Goal: Task Accomplishment & Management: Complete application form

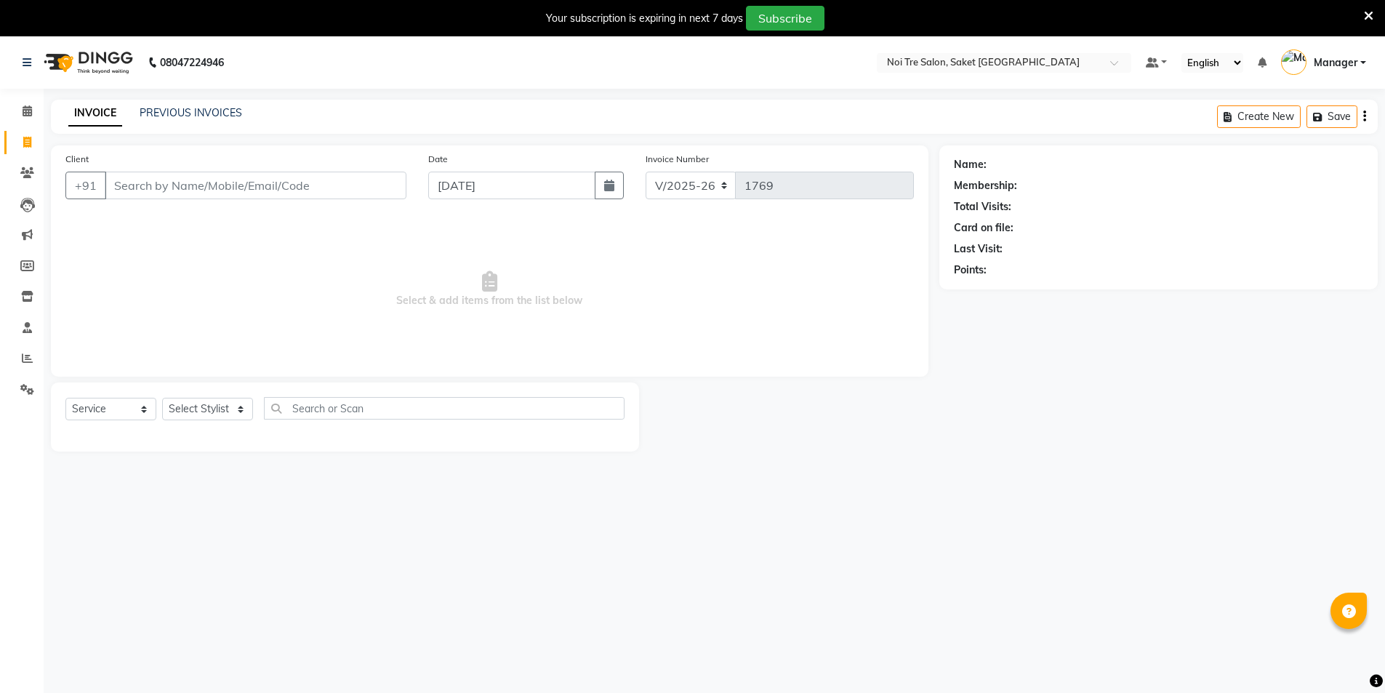
select select "4899"
select select "service"
click at [200, 113] on link "PREVIOUS INVOICES" at bounding box center [191, 112] width 103 height 13
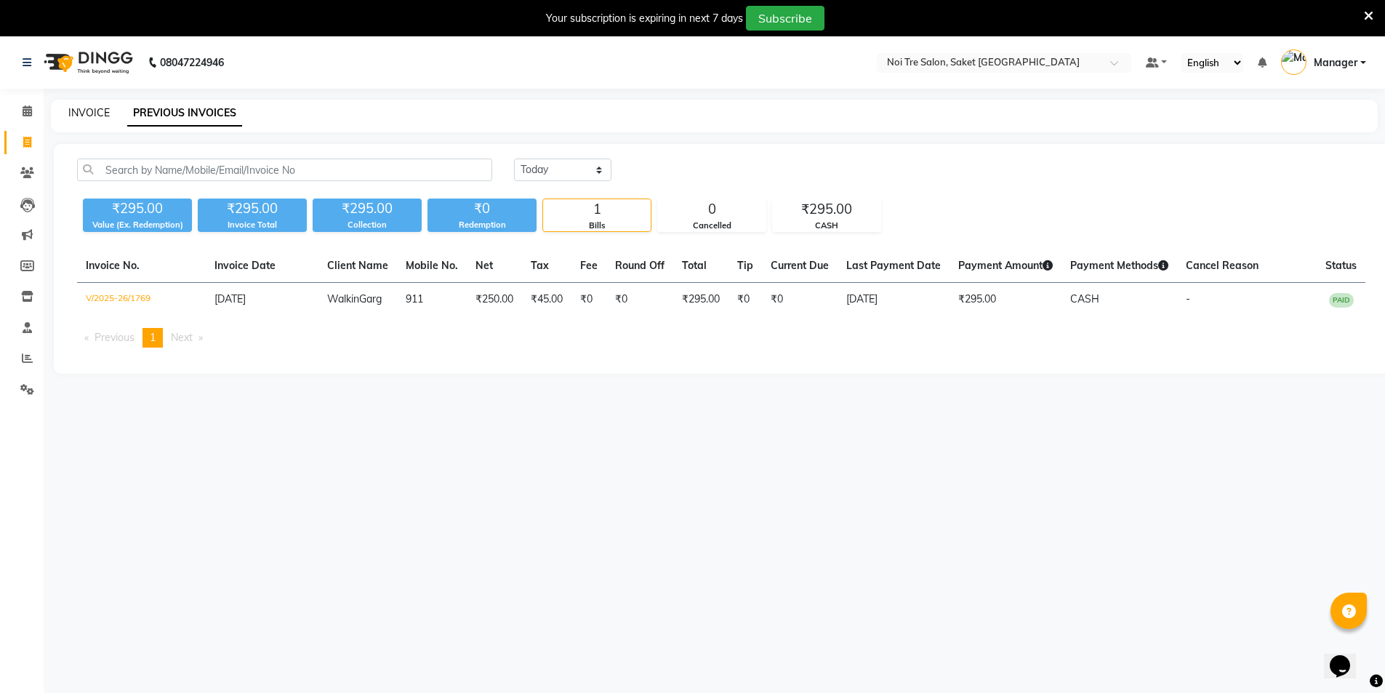
click at [81, 113] on link "INVOICE" at bounding box center [88, 112] width 41 height 13
select select "service"
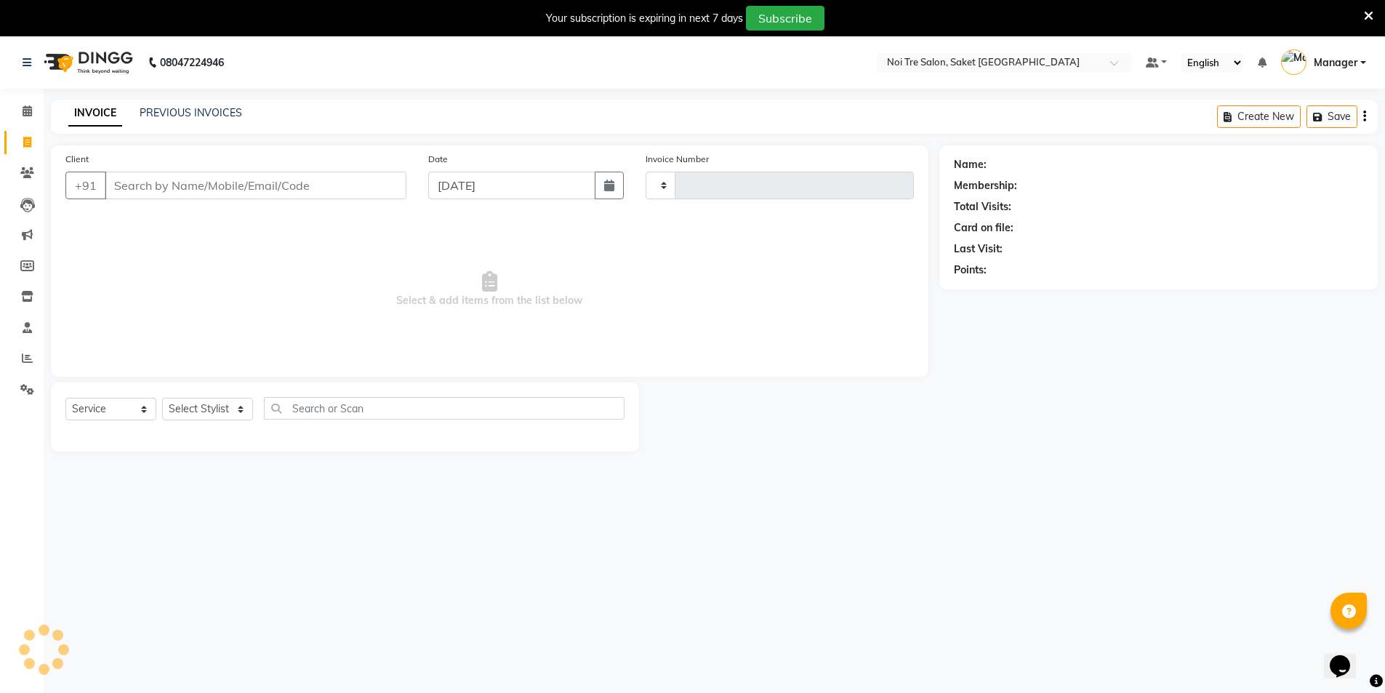
type input "1770"
select select "4899"
click at [130, 191] on input "Client" at bounding box center [256, 186] width 302 height 28
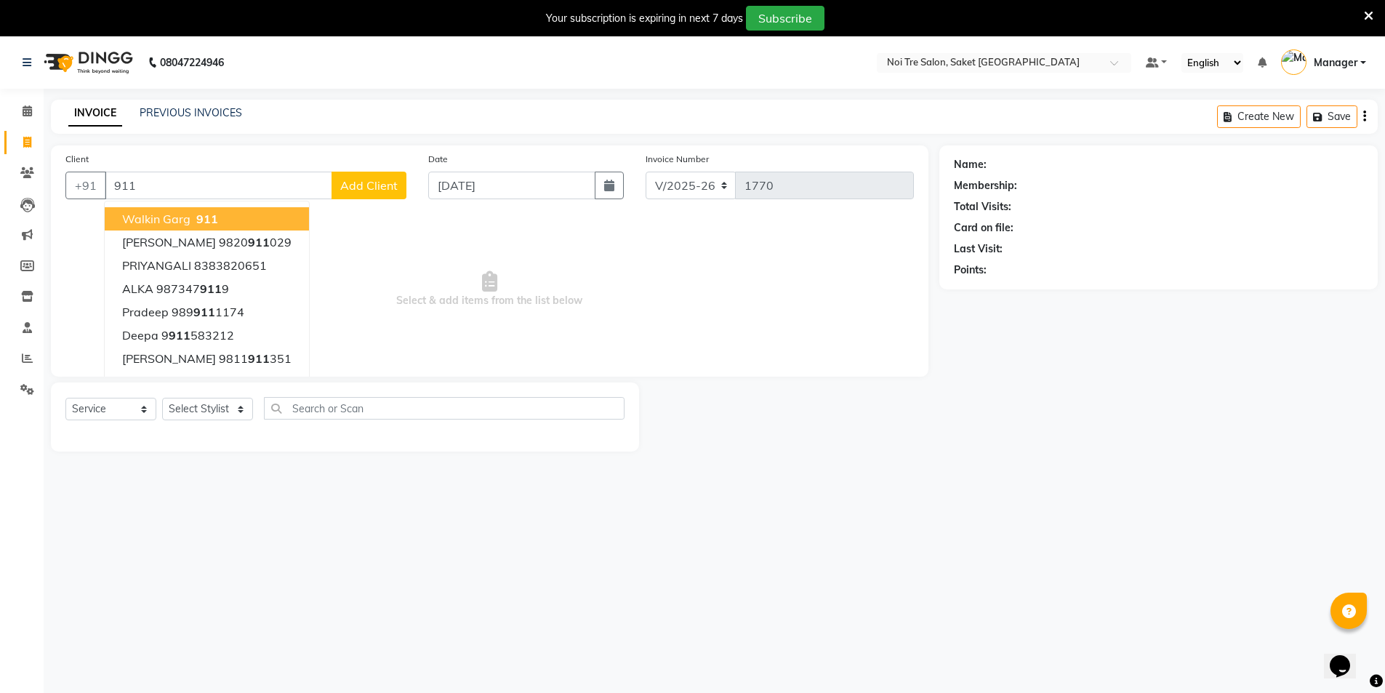
click at [125, 217] on span "Walkin Garg" at bounding box center [156, 219] width 68 height 15
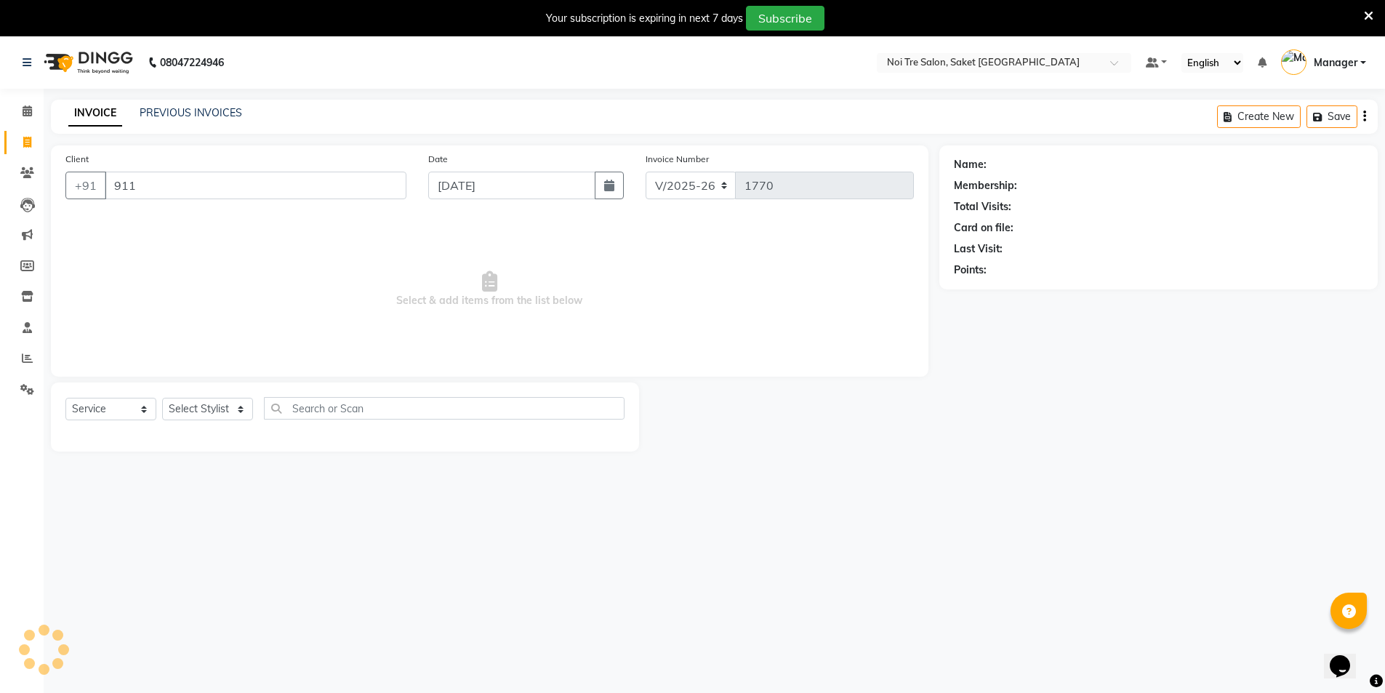
type input "911"
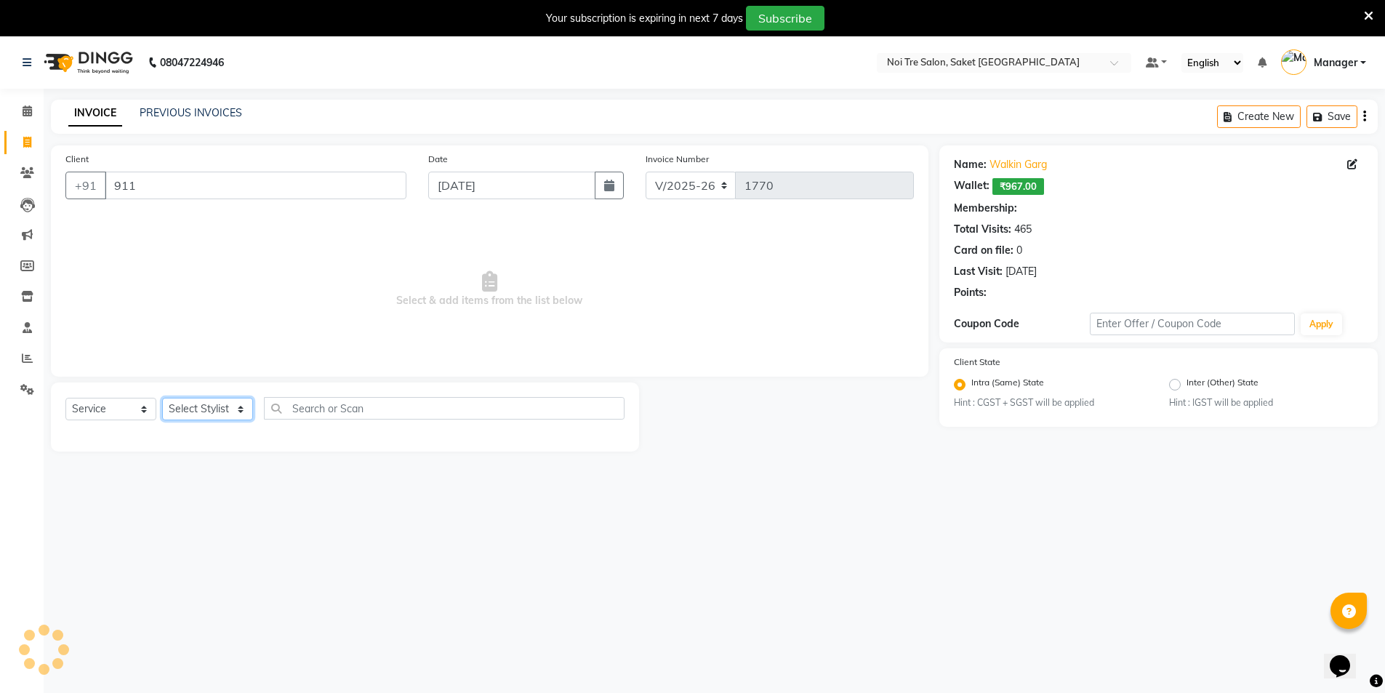
click at [194, 410] on select "Select Stylist AMIT [PERSON_NAME] [PERSON_NAME] Manager [PERSON_NAME] [PERSON_N…" at bounding box center [207, 409] width 91 height 23
select select "1: Object"
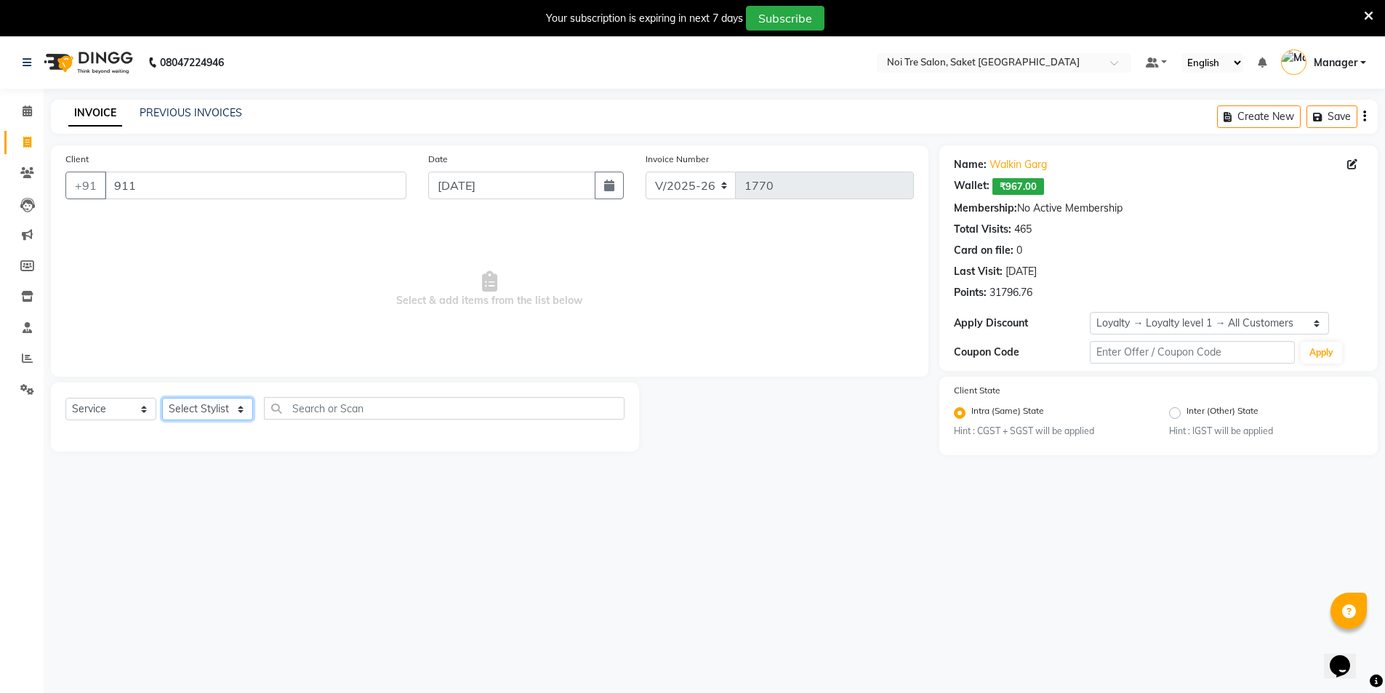
select select "53770"
click at [162, 398] on select "Select Stylist AMIT [PERSON_NAME] [PERSON_NAME] Manager [PERSON_NAME] [PERSON_N…" at bounding box center [207, 409] width 91 height 23
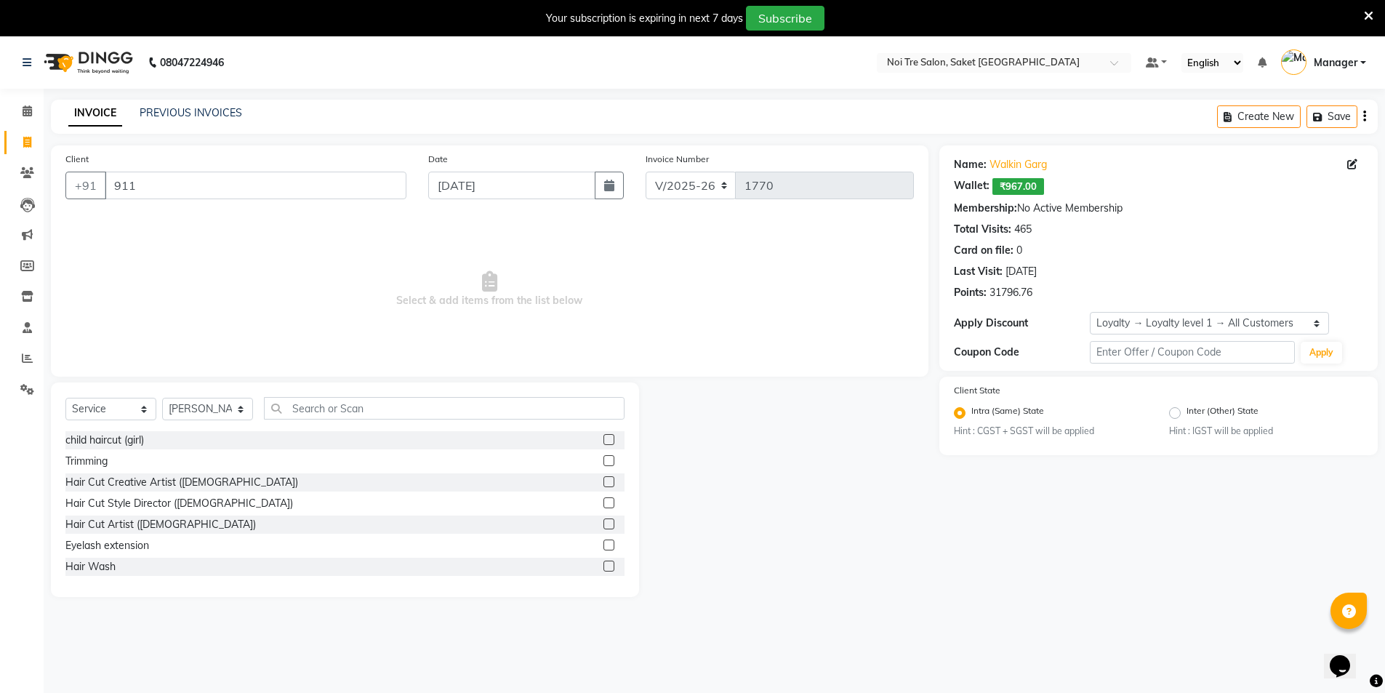
click at [309, 395] on div "Select Service Product Membership Package Voucher Prepaid Gift Card Select Styl…" at bounding box center [345, 490] width 588 height 215
click at [313, 404] on input "text" at bounding box center [444, 408] width 361 height 23
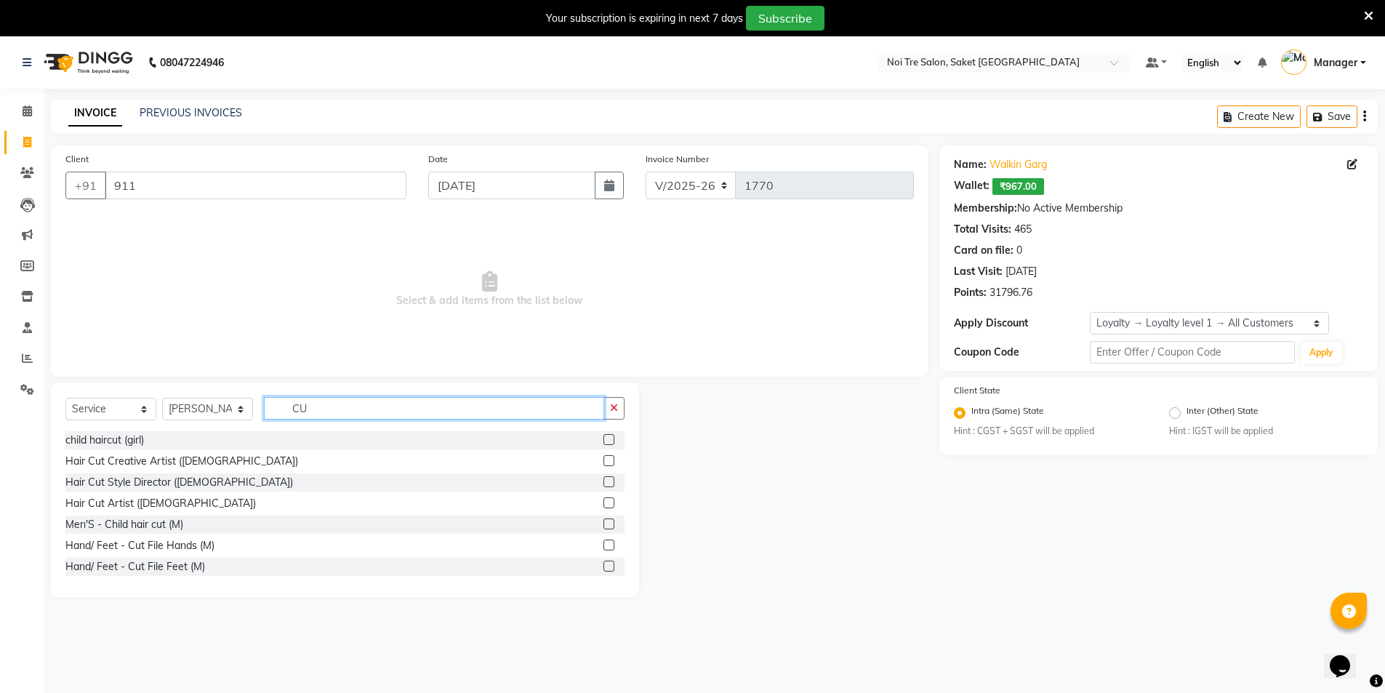
type input "C"
type input "MEN"
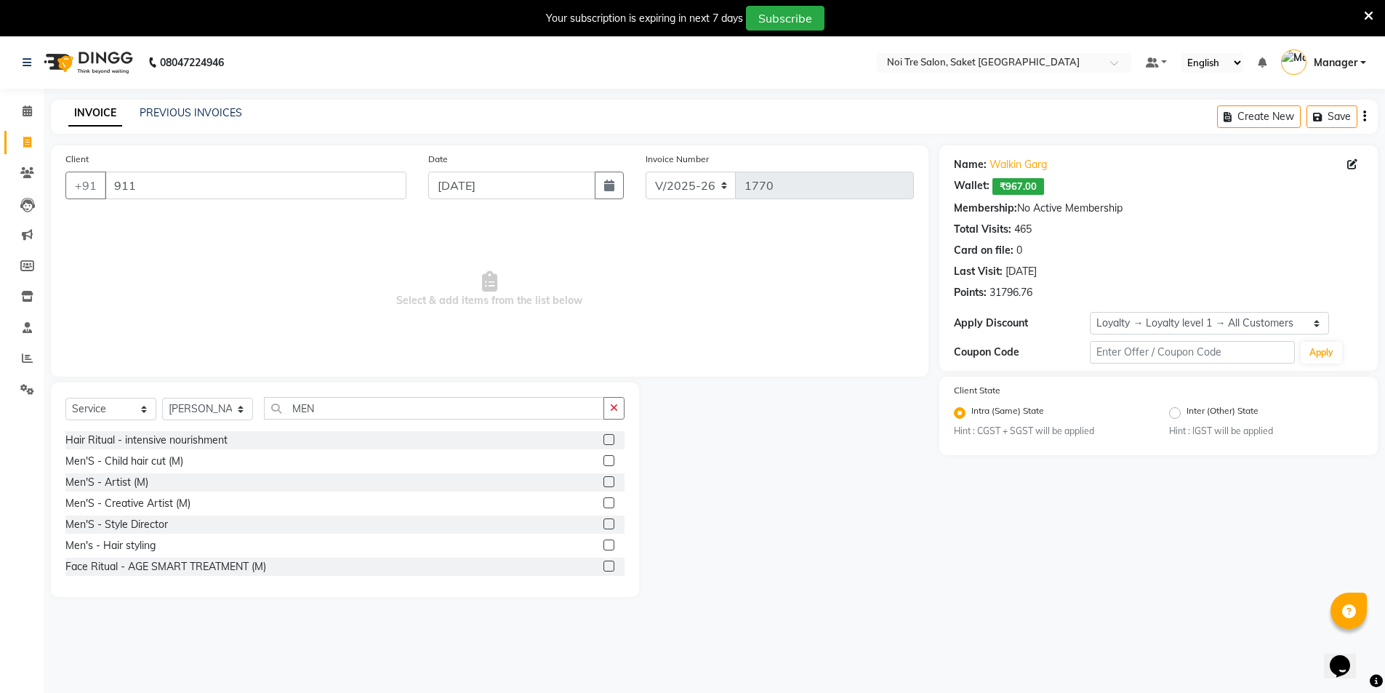
click at [604, 501] on label at bounding box center [609, 502] width 11 height 11
click at [604, 501] on input "checkbox" at bounding box center [608, 503] width 9 height 9
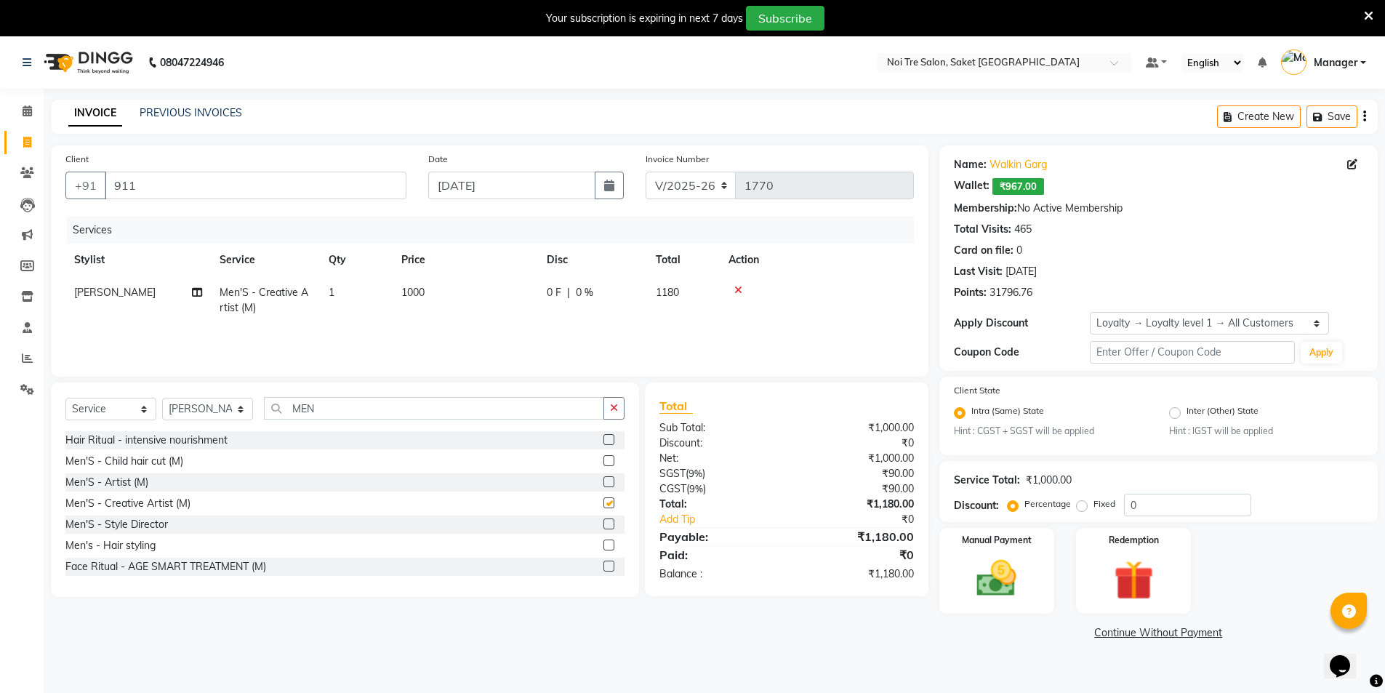
checkbox input "false"
drag, startPoint x: 372, startPoint y: 407, endPoint x: 252, endPoint y: 407, distance: 119.3
click at [252, 407] on div "Select Service Product Membership Package Voucher Prepaid Gift Card Select Styl…" at bounding box center [344, 414] width 559 height 34
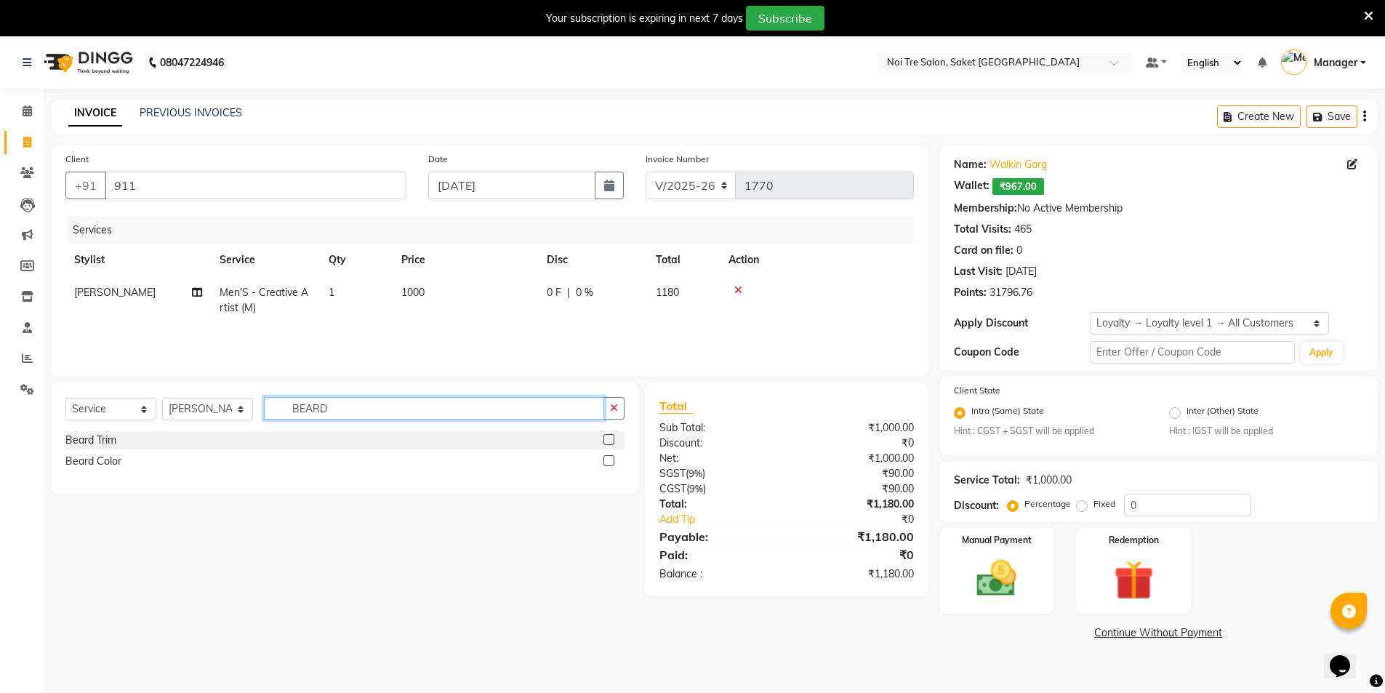
type input "BEARD"
click at [613, 439] on label at bounding box center [609, 439] width 11 height 11
click at [613, 439] on input "checkbox" at bounding box center [608, 440] width 9 height 9
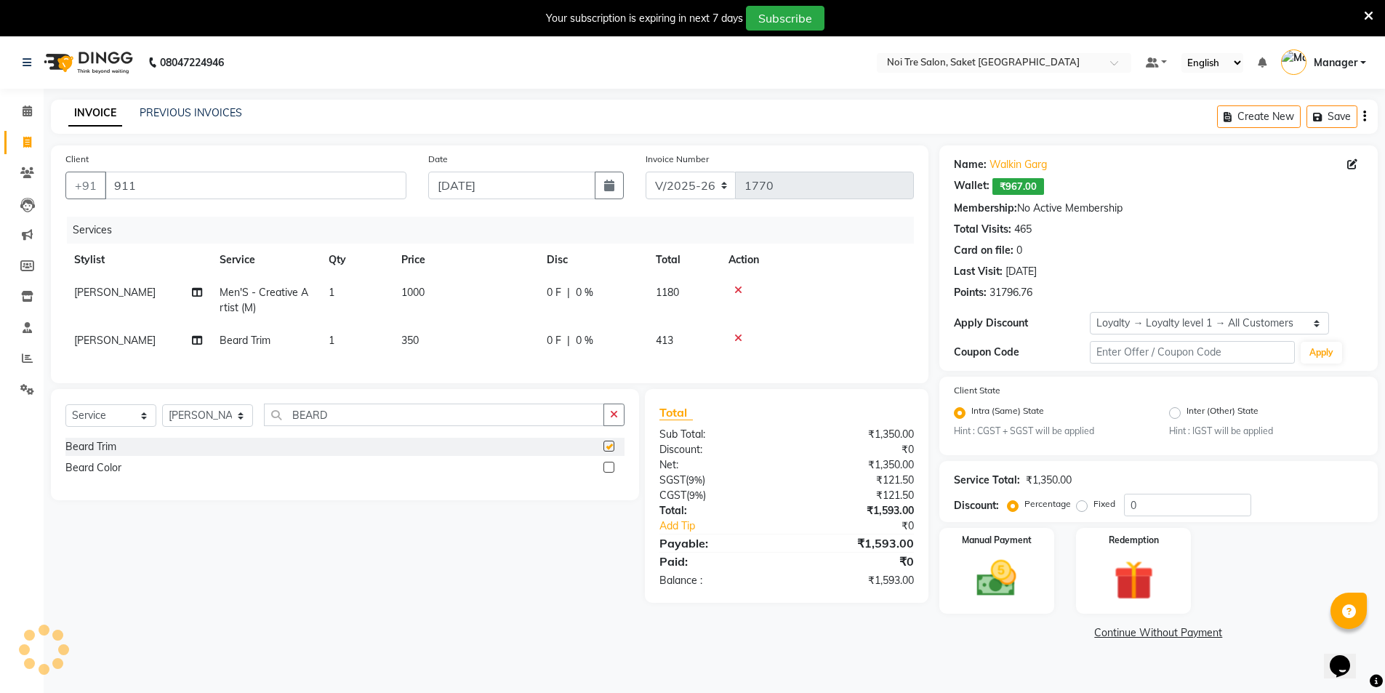
checkbox input "false"
click at [415, 329] on td "350" at bounding box center [465, 340] width 145 height 33
select select "53770"
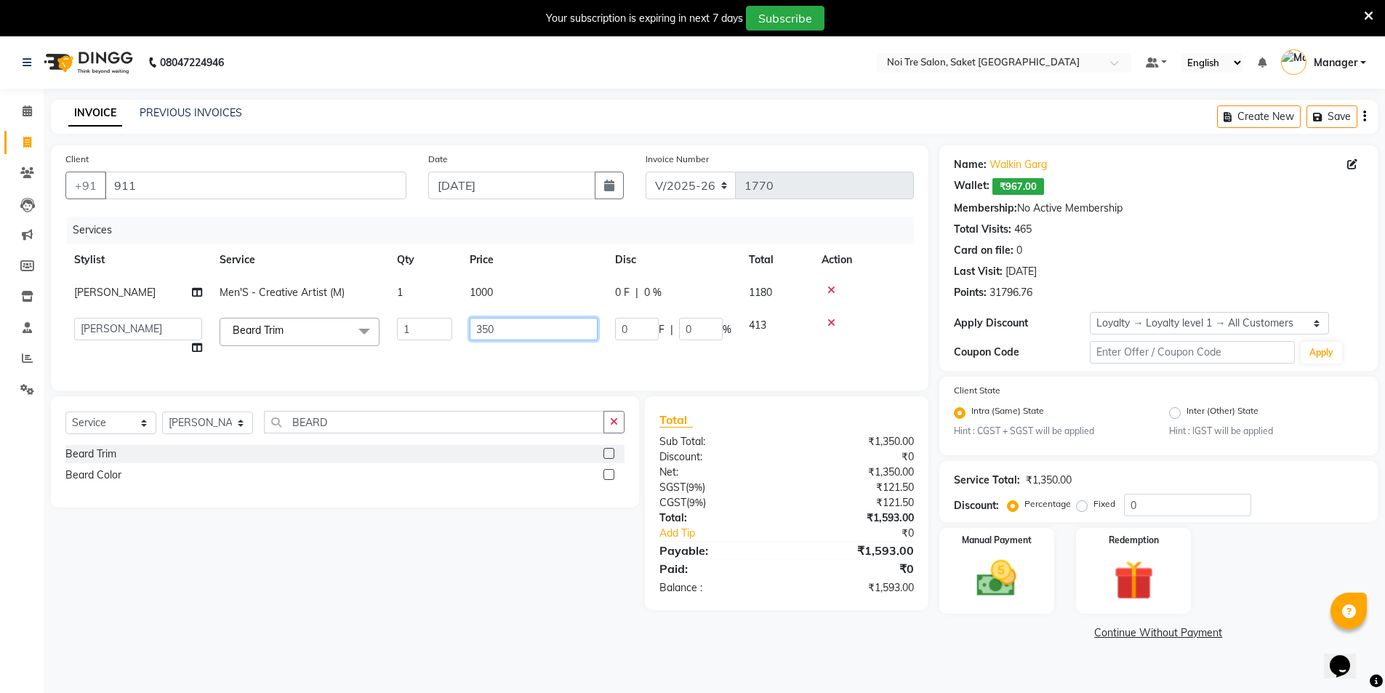
drag, startPoint x: 544, startPoint y: 329, endPoint x: 423, endPoint y: 314, distance: 121.7
click at [424, 314] on tr "AMIT [PERSON_NAME] [PERSON_NAME] Manager [PERSON_NAME] [PERSON_NAME] [PERSON_NA…" at bounding box center [489, 336] width 849 height 55
type input "450"
click at [554, 369] on div "Services Stylist Service Qty Price Disc Total Action salman Men'S - Creative Ar…" at bounding box center [489, 296] width 849 height 159
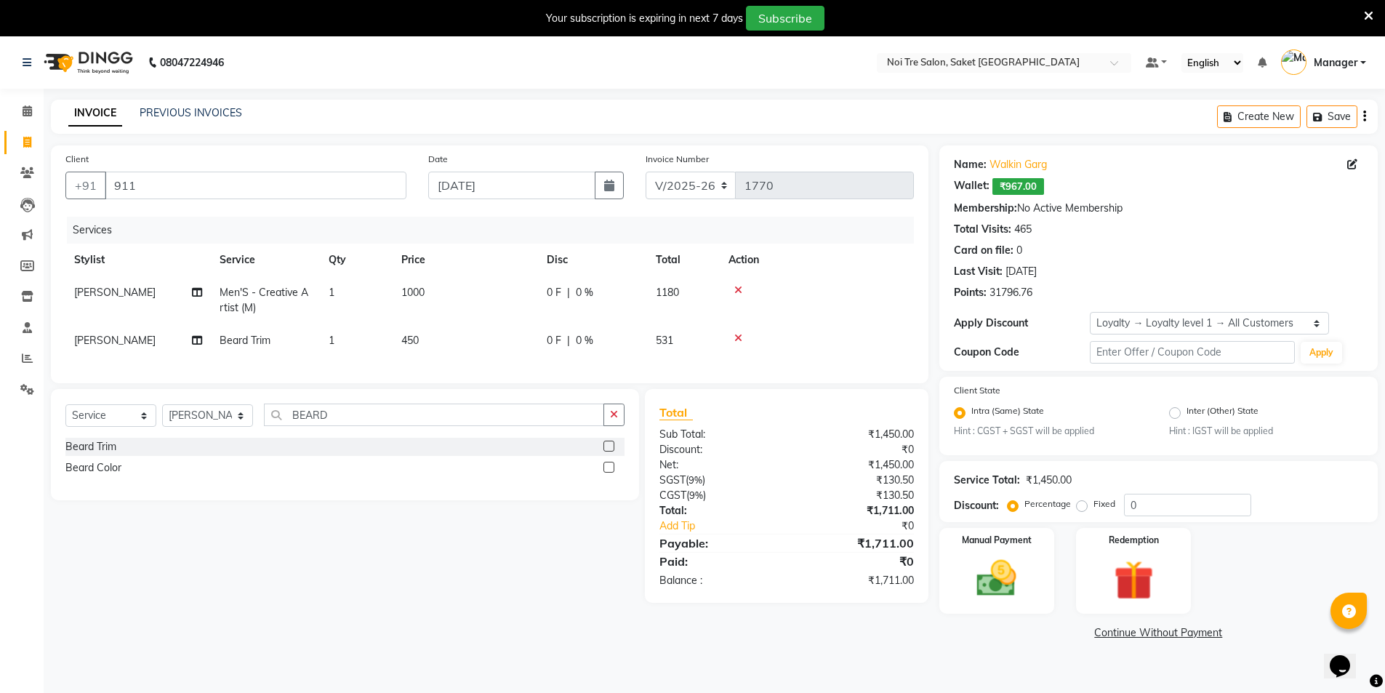
click at [417, 337] on span "450" at bounding box center [409, 340] width 17 height 13
select select "53770"
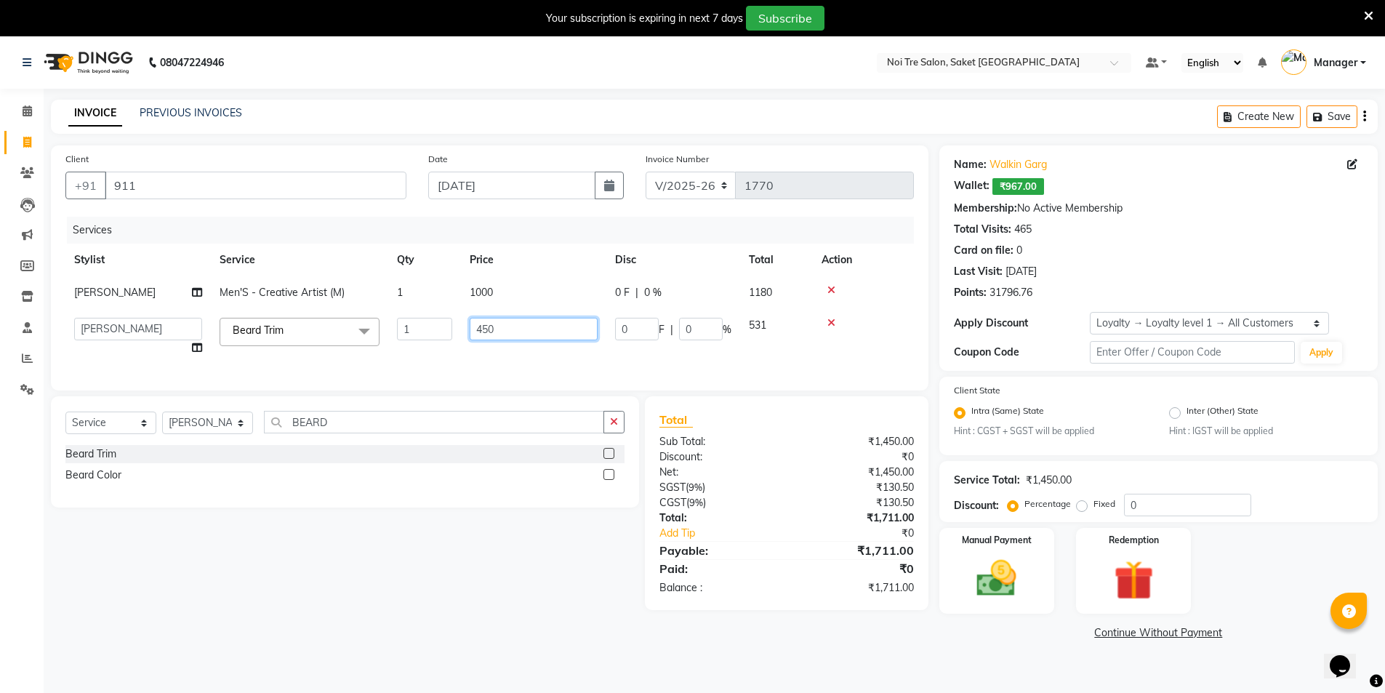
click at [497, 332] on input "450" at bounding box center [534, 329] width 128 height 23
type input "445"
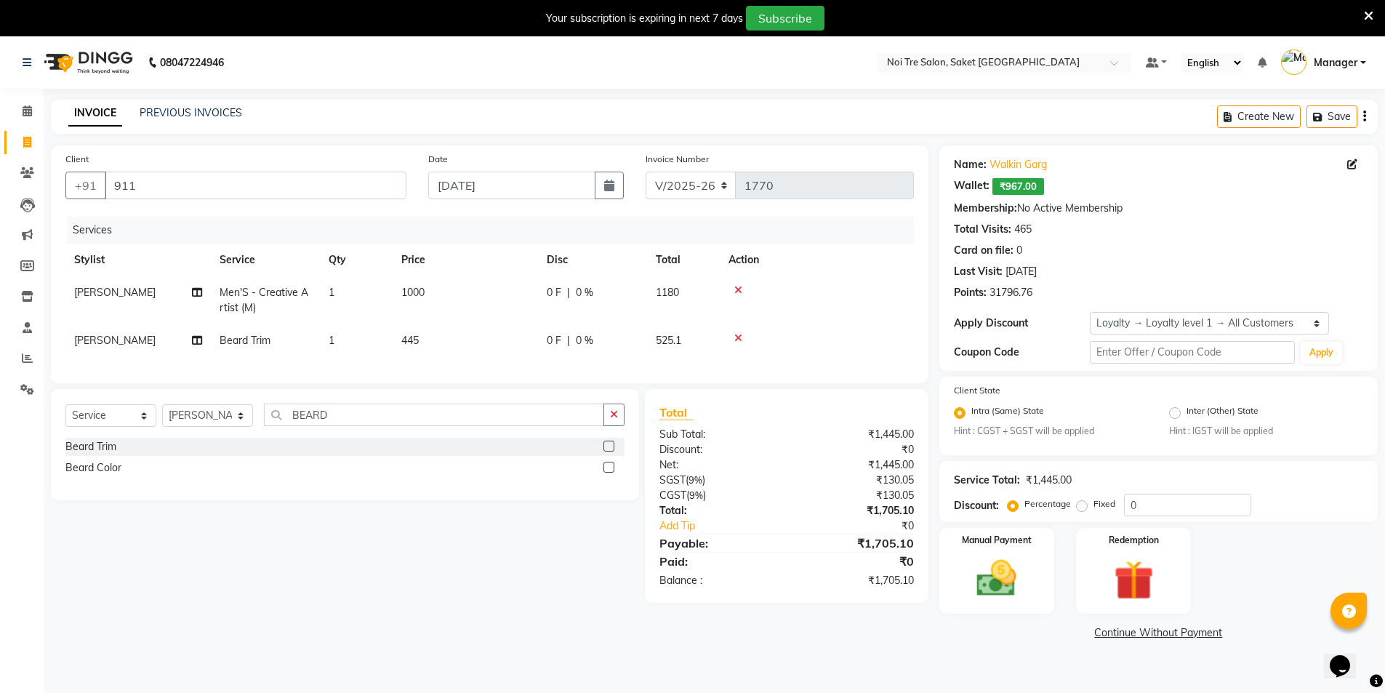
click at [518, 350] on td "445" at bounding box center [465, 340] width 145 height 33
select select "53770"
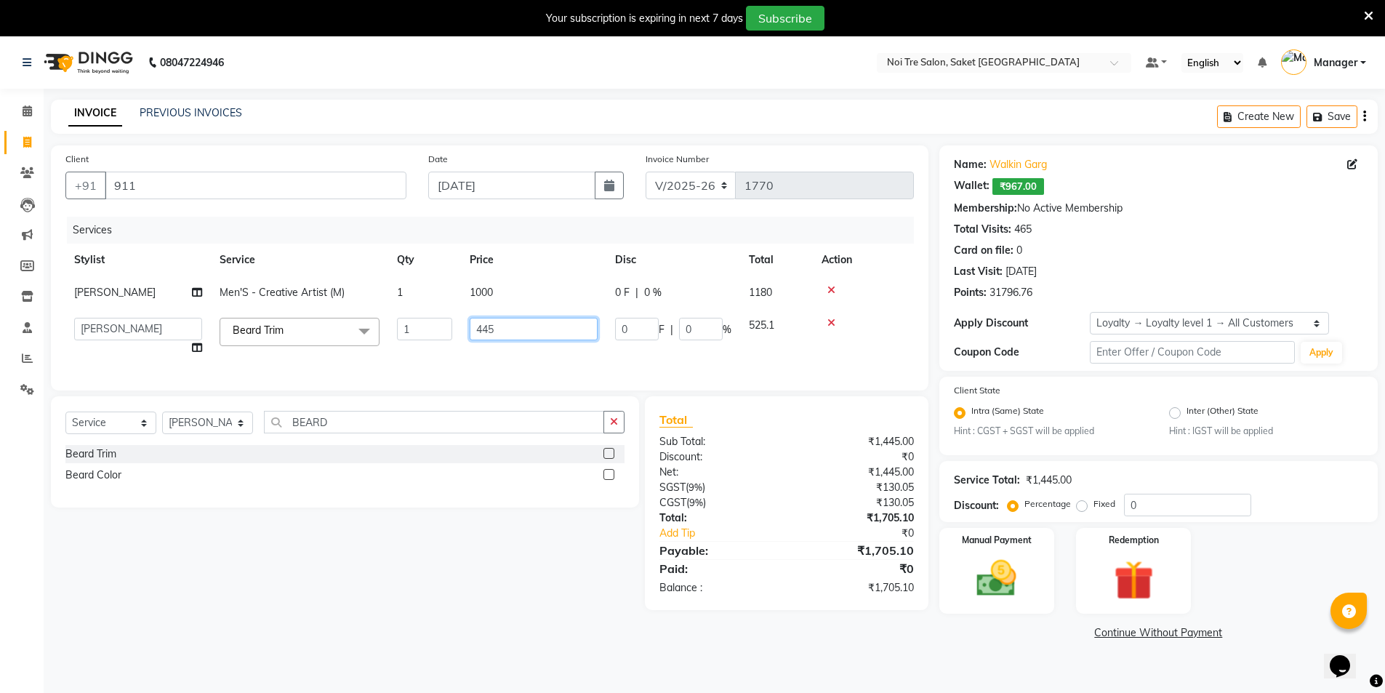
click at [498, 330] on input "445" at bounding box center [534, 329] width 128 height 23
type input "442"
click at [492, 356] on td "442" at bounding box center [533, 336] width 145 height 55
select select "53770"
click at [501, 333] on input "442" at bounding box center [534, 329] width 128 height 23
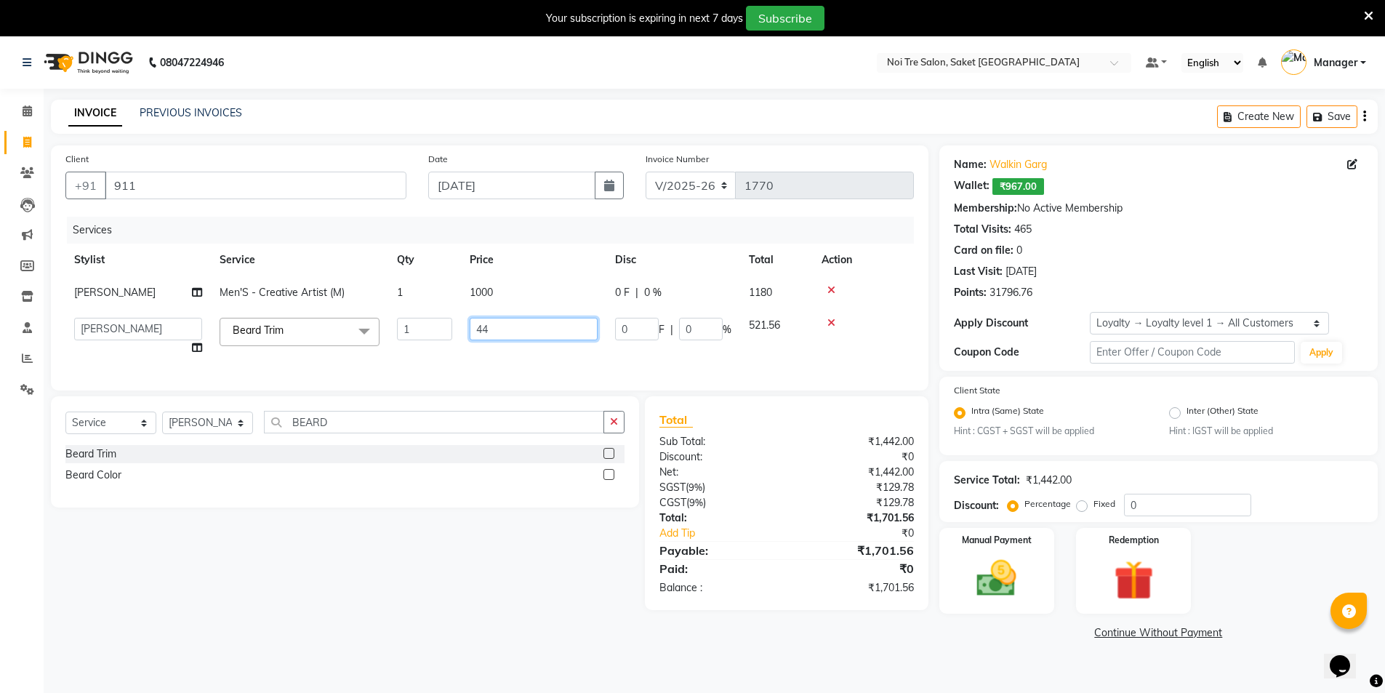
type input "441"
click at [596, 243] on div "Services" at bounding box center [496, 230] width 858 height 27
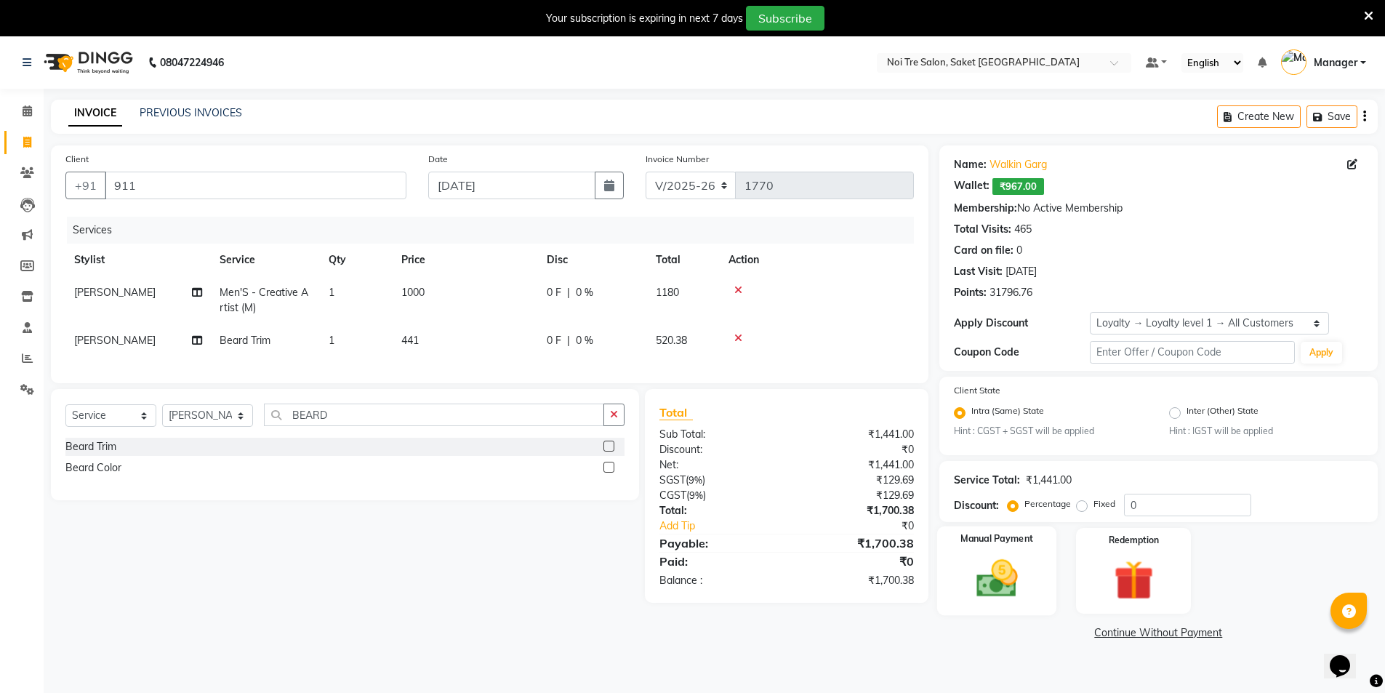
click at [958, 540] on div "Manual Payment" at bounding box center [997, 570] width 120 height 89
click at [1048, 635] on span "CASH" at bounding box center [1060, 633] width 31 height 17
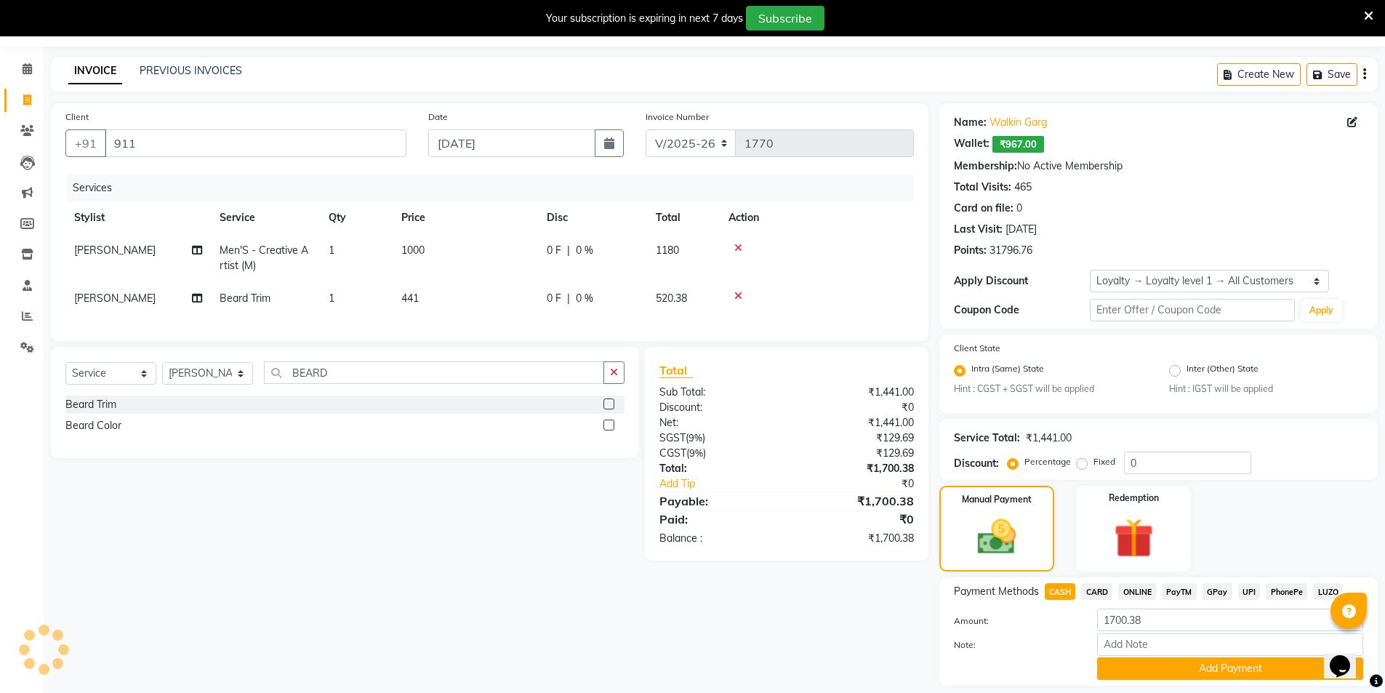
scroll to position [87, 0]
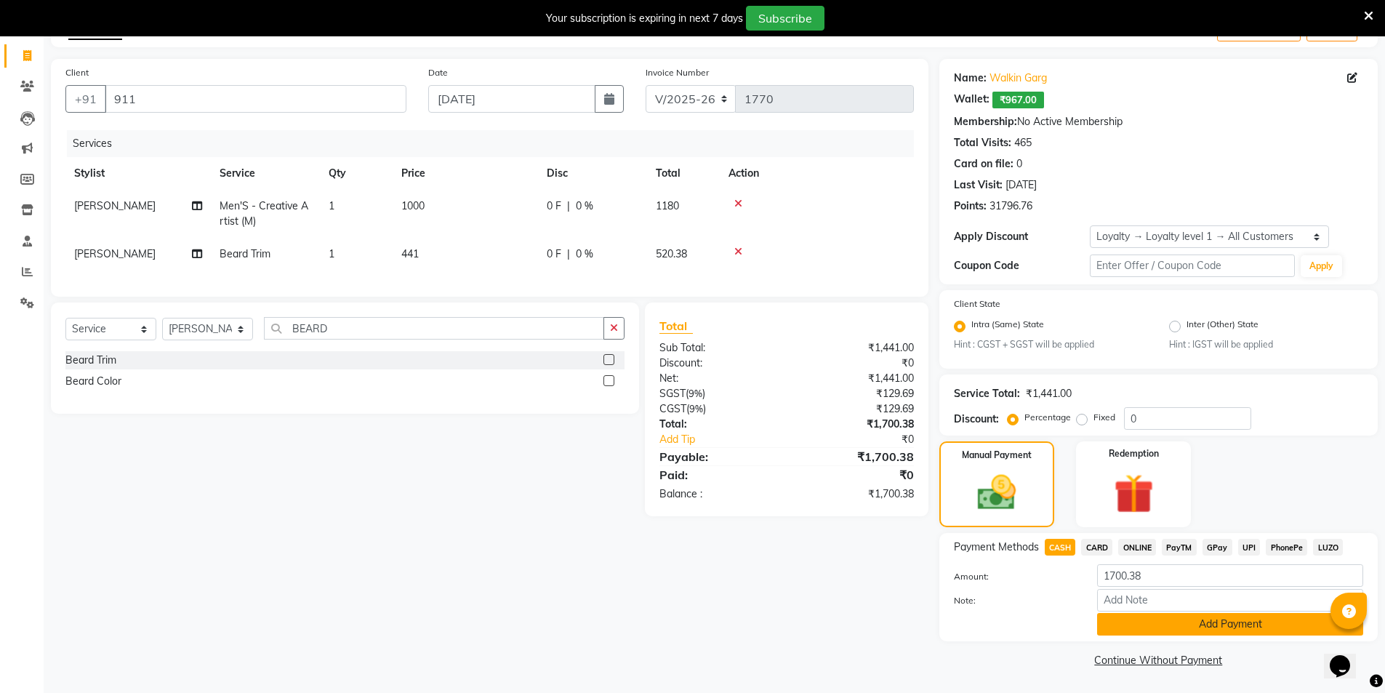
click at [1161, 632] on button "Add Payment" at bounding box center [1230, 624] width 266 height 23
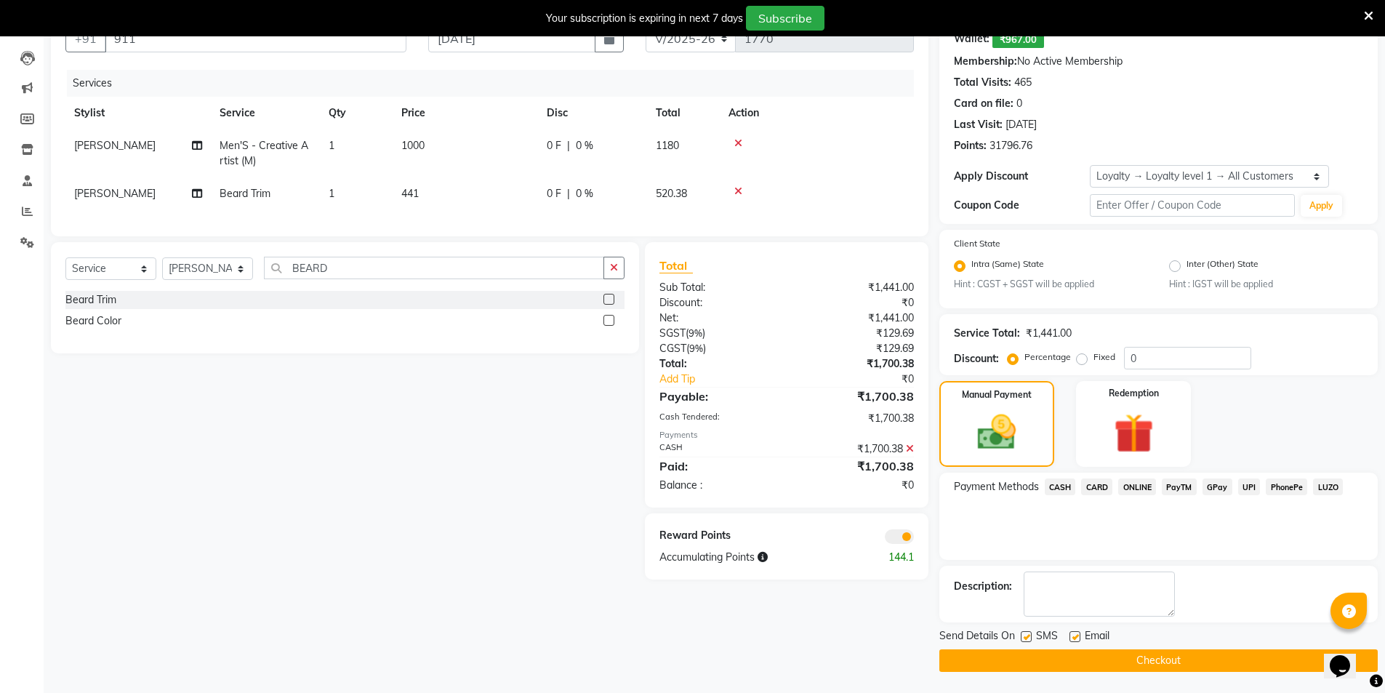
scroll to position [148, 0]
click at [1142, 664] on button "Checkout" at bounding box center [1159, 660] width 438 height 23
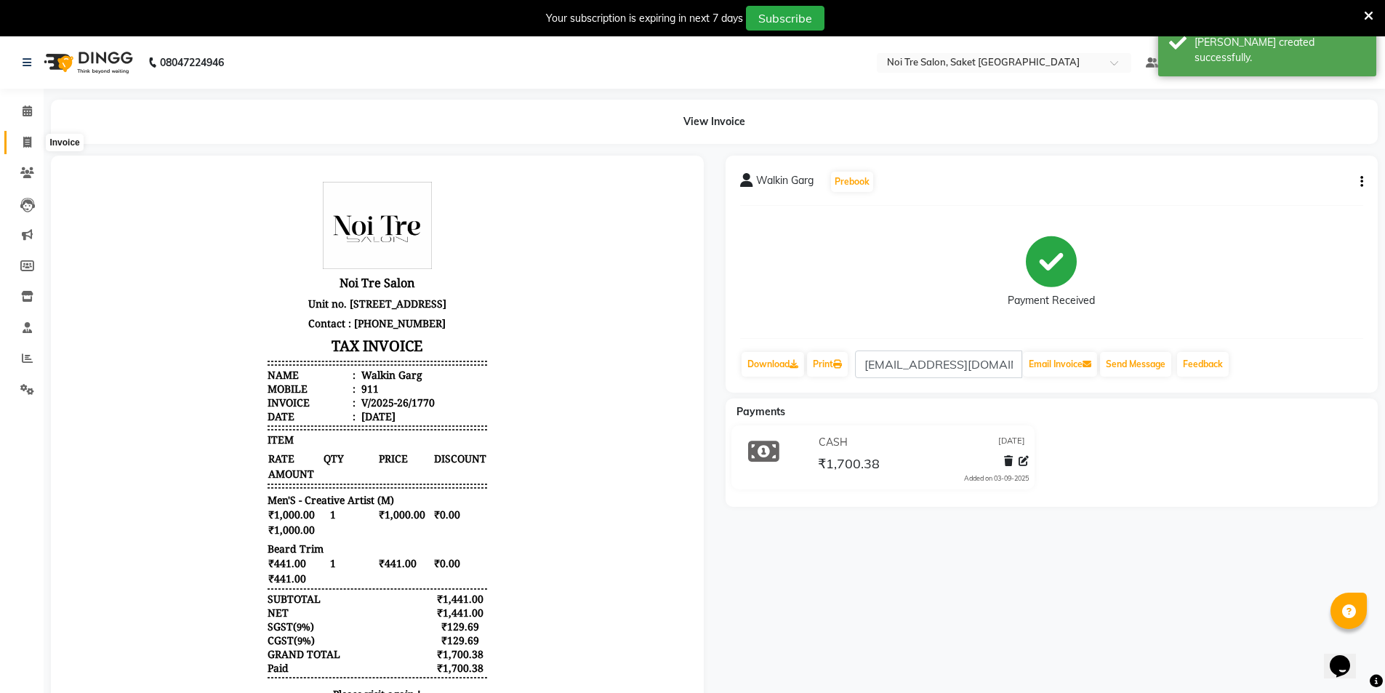
click at [19, 145] on span at bounding box center [27, 143] width 25 height 17
select select "4899"
select select "service"
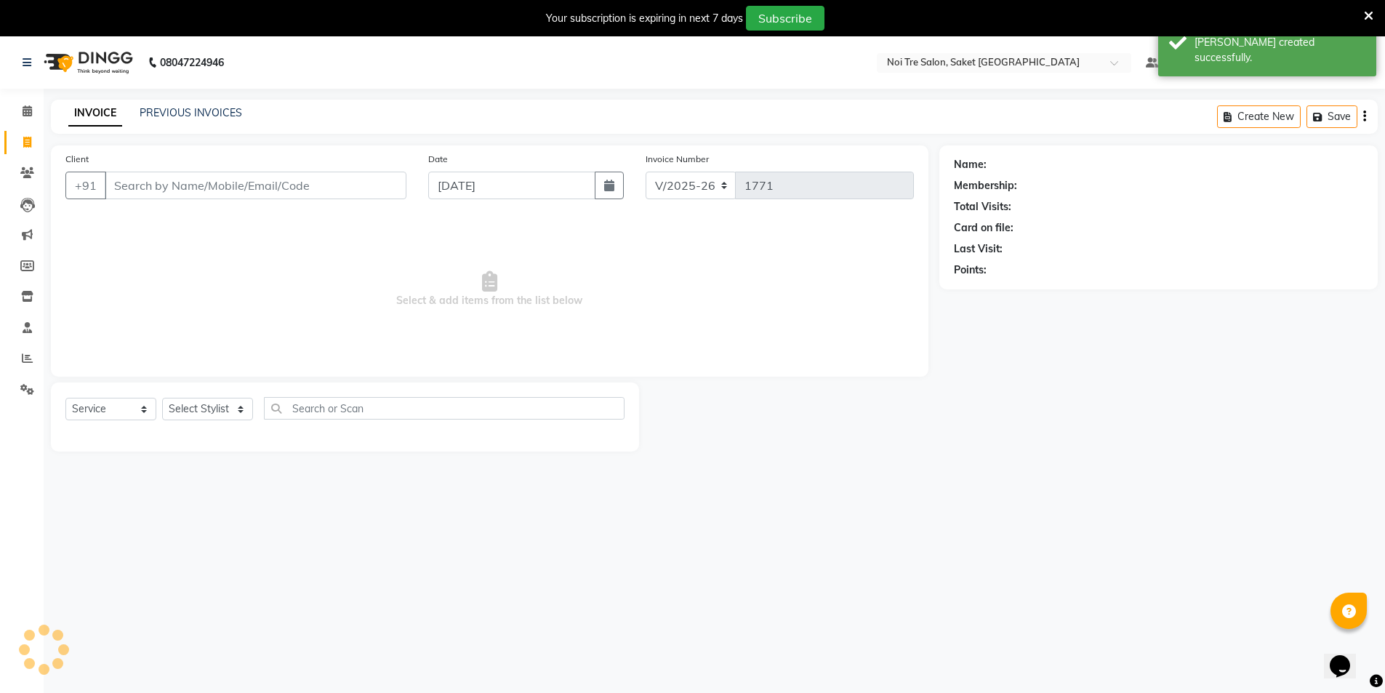
scroll to position [36, 0]
